Goal: Navigation & Orientation: Understand site structure

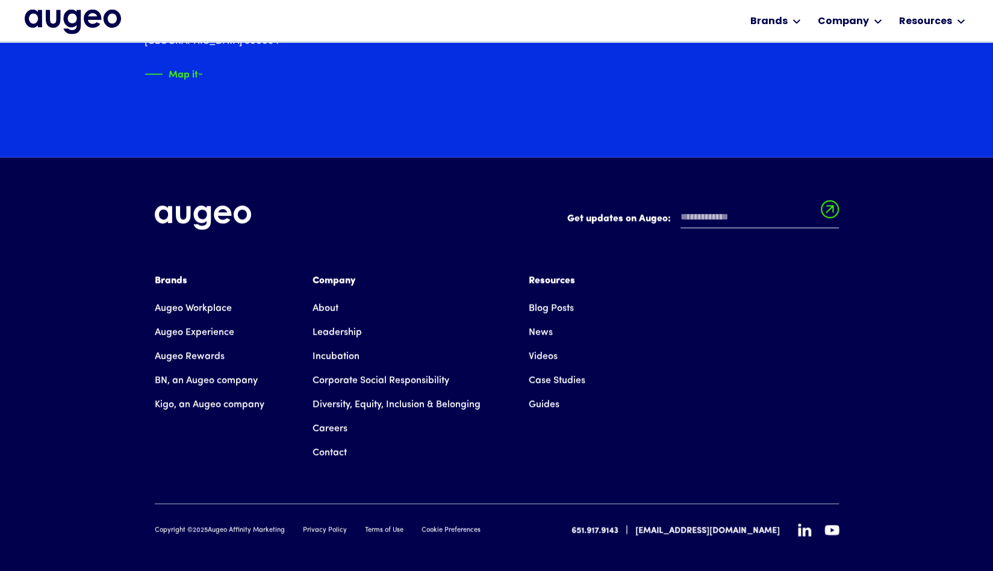
click at [209, 526] on div "Copyright © 2025 Augeo Affinity Marketing" at bounding box center [220, 531] width 130 height 10
click at [211, 526] on div "Copyright © 2025 Augeo Affinity Marketing" at bounding box center [220, 531] width 130 height 10
drag, startPoint x: 249, startPoint y: 514, endPoint x: 265, endPoint y: 514, distance: 15.7
click at [265, 526] on div "Copyright © 2025 Augeo Affinity Marketing" at bounding box center [220, 531] width 130 height 10
drag, startPoint x: 210, startPoint y: 513, endPoint x: 284, endPoint y: 516, distance: 74.1
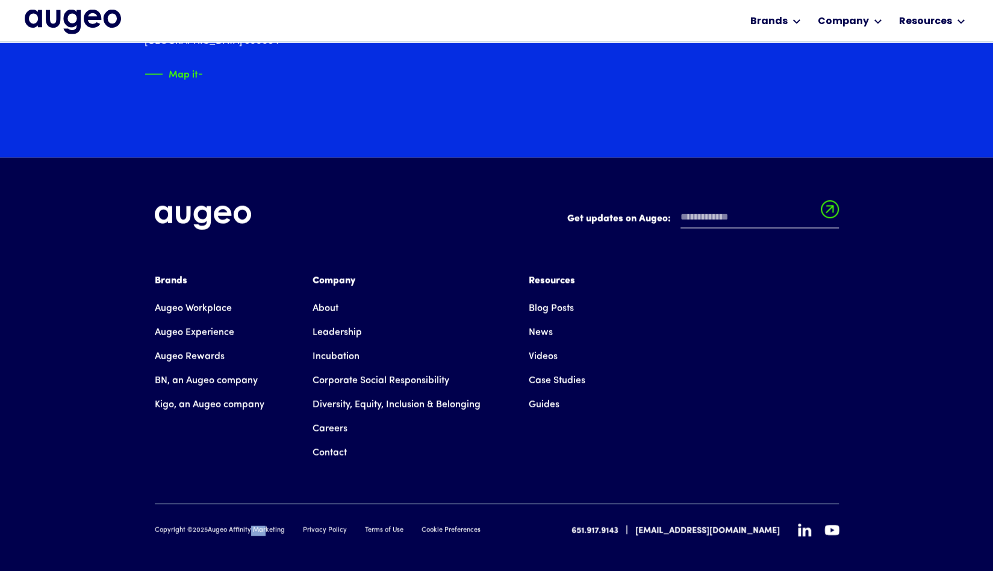
click at [284, 526] on div "Copyright © 2025 Augeo Affinity Marketing" at bounding box center [220, 531] width 130 height 10
copy div "Augeo Affinity Marketing"
